Goal: Check status: Check status

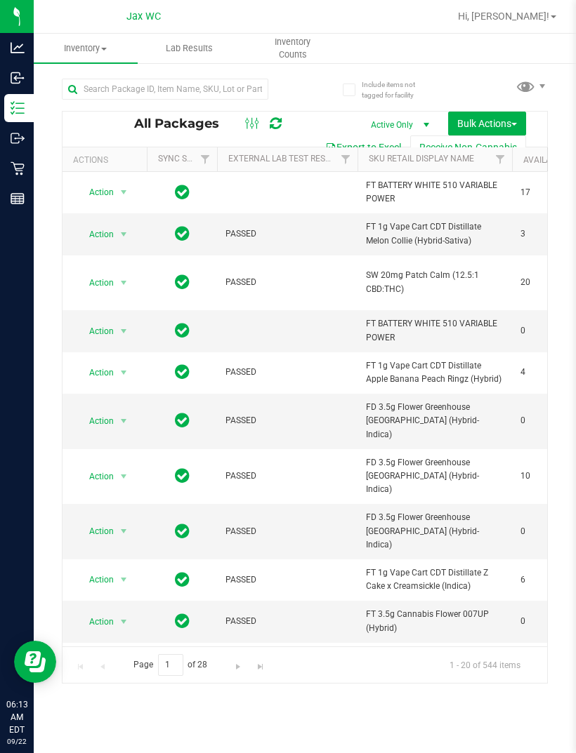
click at [173, 70] on div at bounding box center [183, 88] width 243 height 45
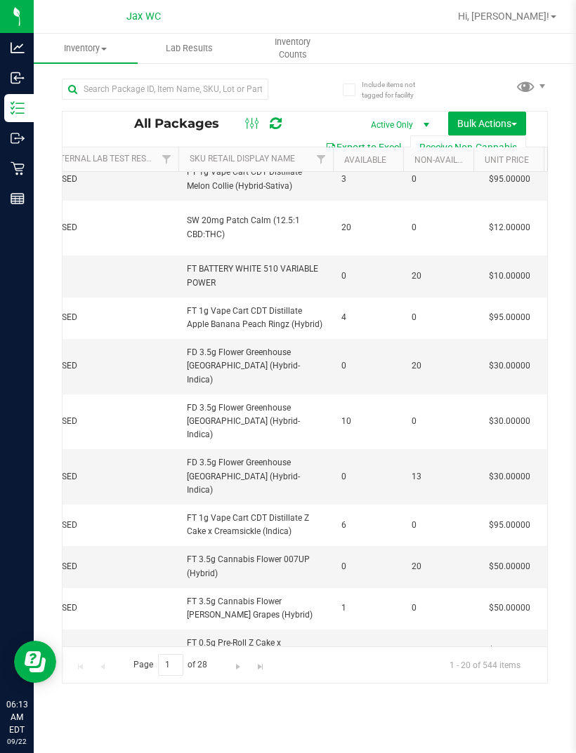
scroll to position [51, 173]
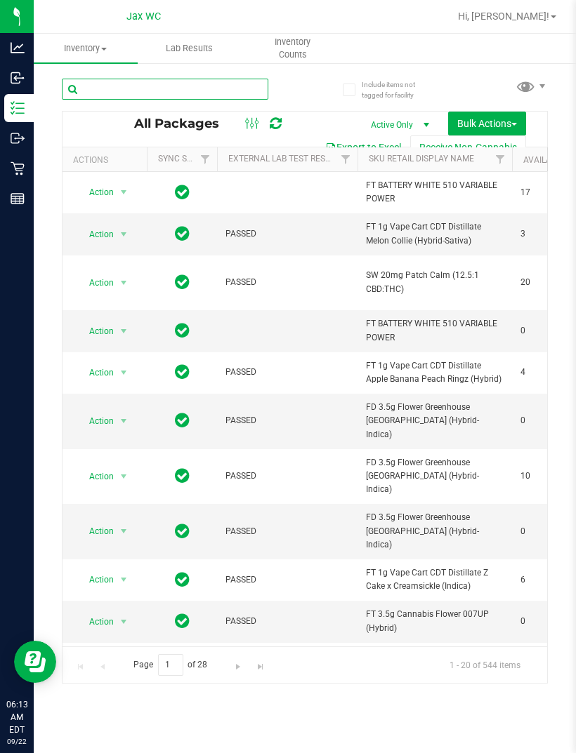
click at [119, 79] on input "text" at bounding box center [165, 89] width 206 height 21
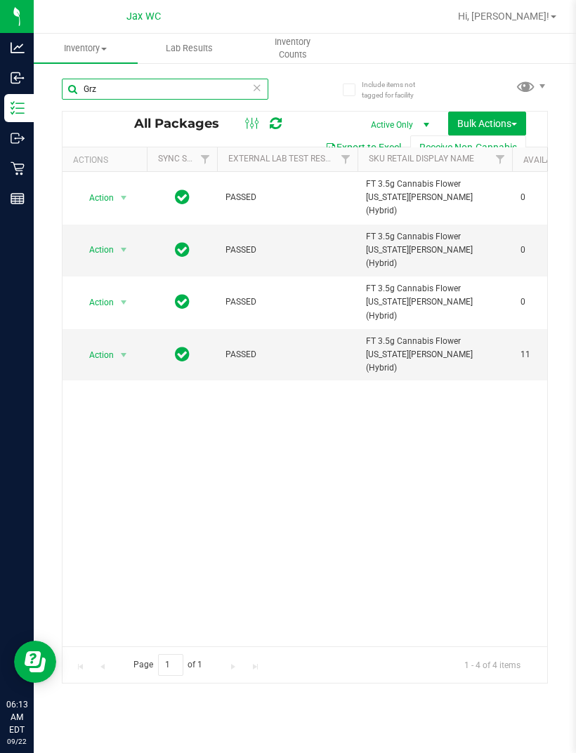
type input "Grz"
click at [8, 171] on div "Retail" at bounding box center [18, 168] width 29 height 28
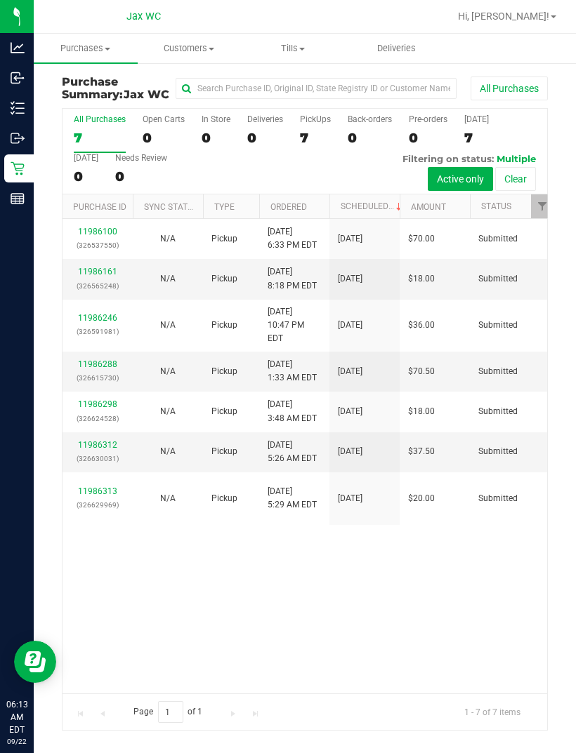
click at [242, 605] on div "11986100 (326537550) N/A Pickup [DATE] 6:33 PM EDT 9/22/2025 $70.00 Submitted […" at bounding box center [304, 456] width 484 height 475
click at [84, 237] on link "11986100" at bounding box center [97, 232] width 39 height 10
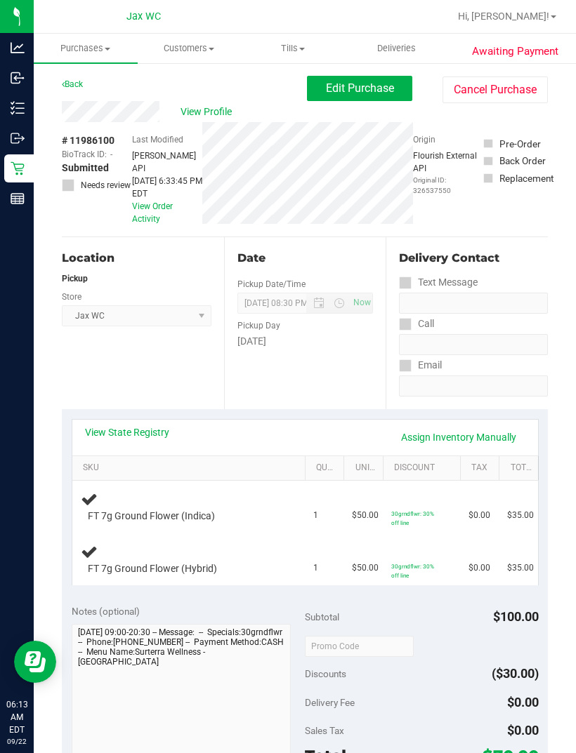
click at [74, 86] on link "Back" at bounding box center [72, 84] width 21 height 10
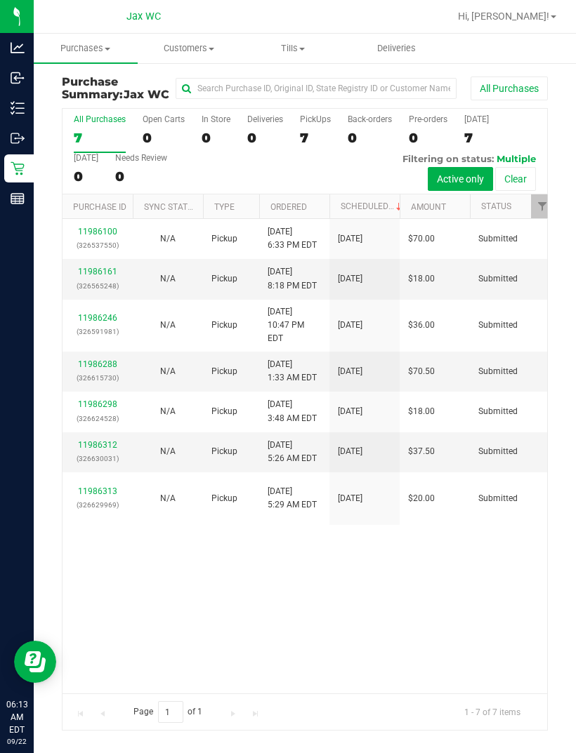
click at [91, 359] on link "11986288" at bounding box center [97, 364] width 39 height 10
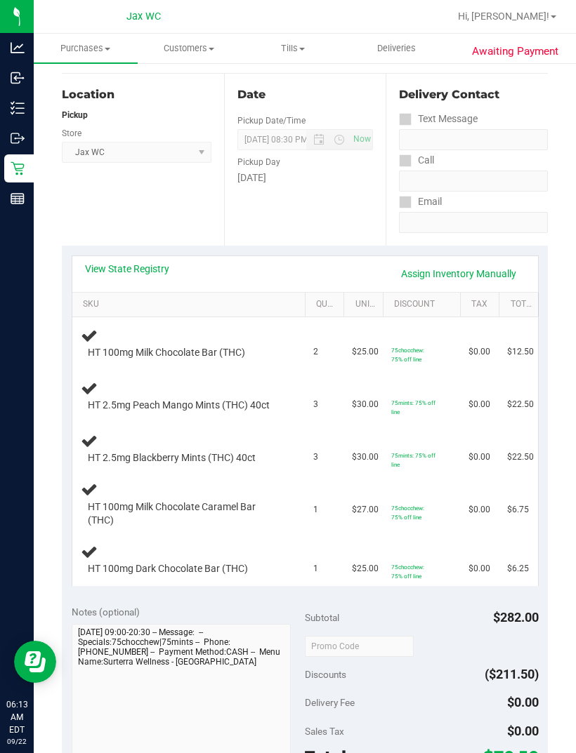
click at [7, 168] on div "Retail" at bounding box center [18, 168] width 29 height 28
